Goal: Task Accomplishment & Management: Manage account settings

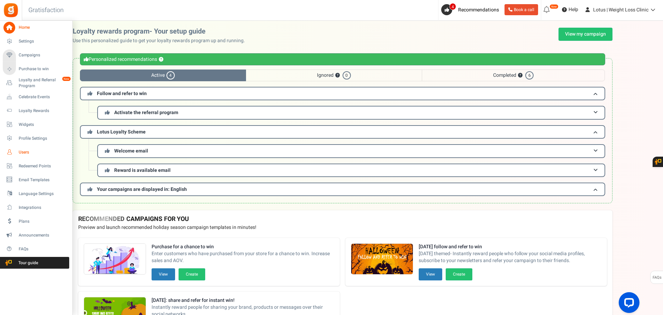
click at [25, 152] on span "Users" at bounding box center [43, 152] width 48 height 6
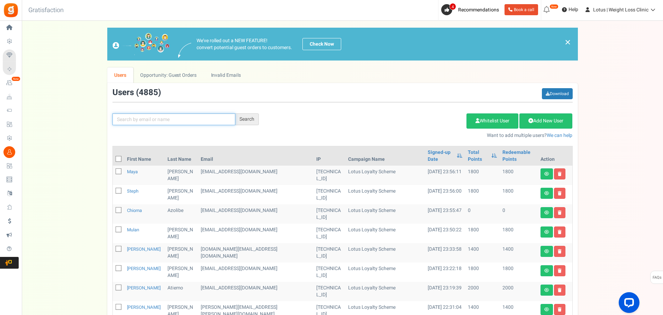
click at [173, 121] on input "text" at bounding box center [173, 119] width 123 height 12
type input "[PERSON_NAME]"
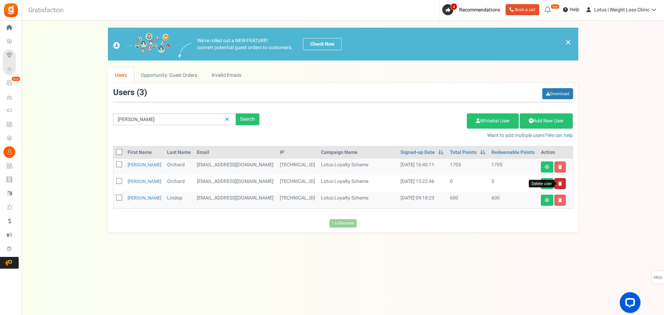
click at [559, 184] on icon at bounding box center [560, 184] width 4 height 4
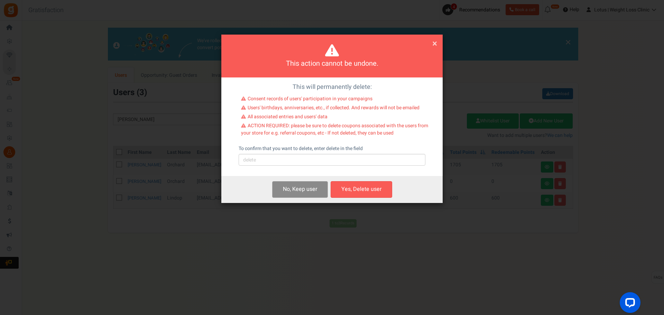
click at [293, 189] on button "No, Keep user s" at bounding box center [300, 189] width 56 height 16
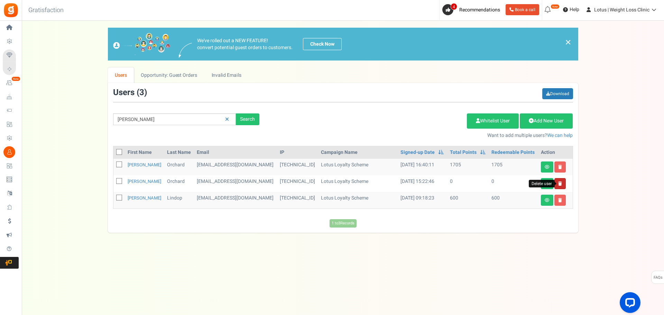
click at [559, 184] on icon at bounding box center [560, 184] width 4 height 4
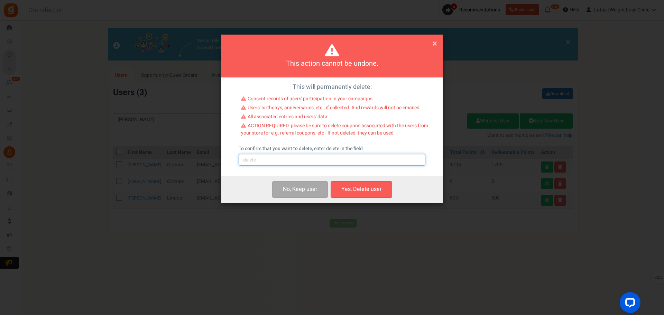
click at [359, 161] on input "text" at bounding box center [332, 160] width 187 height 12
type input "e"
type input "delete"
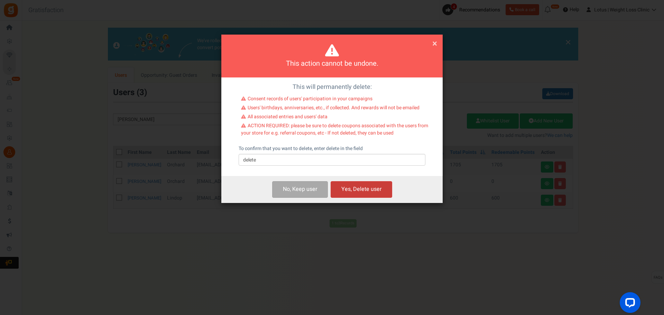
click at [364, 187] on button "Yes, Delete user" at bounding box center [362, 189] width 62 height 16
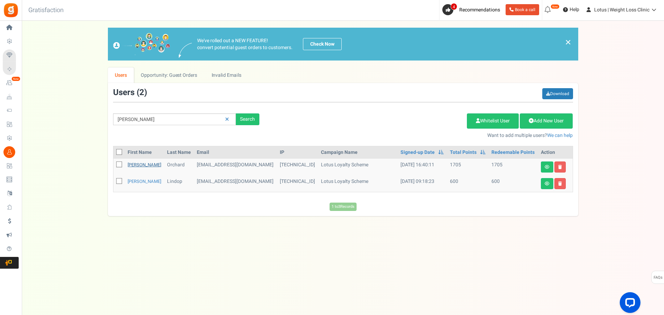
click at [140, 165] on link "[PERSON_NAME]" at bounding box center [145, 165] width 34 height 7
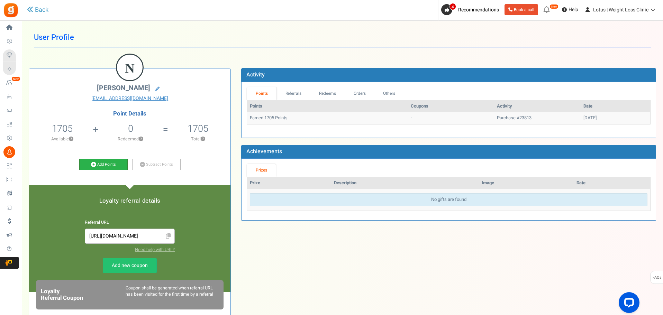
click at [114, 165] on link "Add Points" at bounding box center [103, 165] width 48 height 12
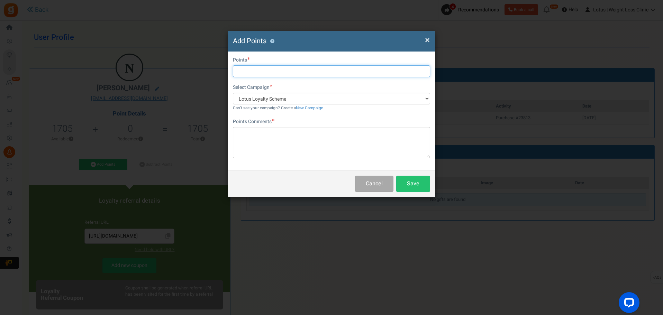
click at [247, 67] on input "text" at bounding box center [331, 71] width 197 height 12
type input "20"
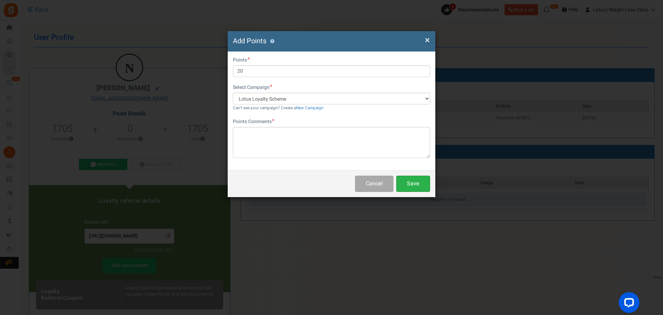
click at [409, 182] on button "Save" at bounding box center [413, 184] width 34 height 16
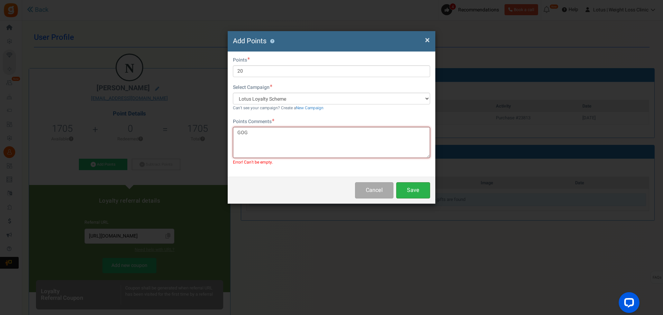
type textarea "GOG"
click at [421, 186] on button "Save" at bounding box center [413, 190] width 34 height 16
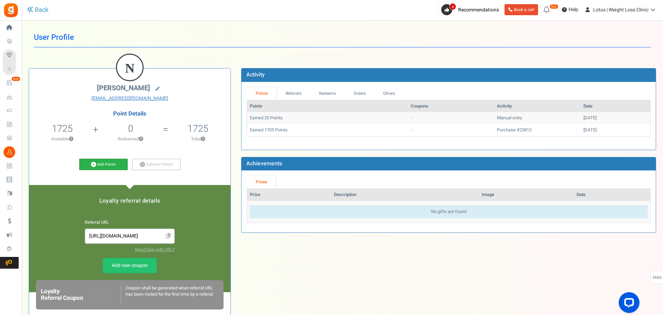
click at [98, 161] on link "Add Points" at bounding box center [103, 165] width 48 height 12
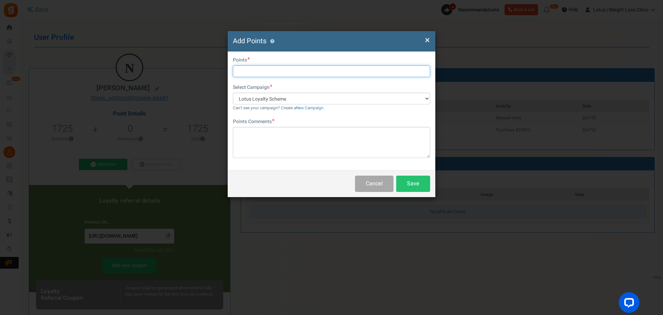
click at [263, 74] on input "text" at bounding box center [331, 71] width 197 height 12
type input "2000"
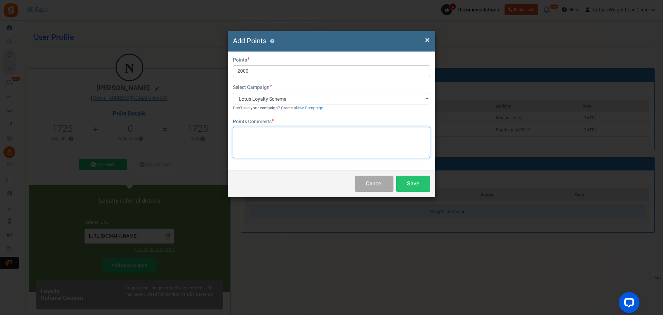
click at [286, 143] on textarea at bounding box center [331, 142] width 197 height 31
type textarea "GOG"
click at [414, 182] on button "Save" at bounding box center [413, 184] width 34 height 16
